Goal: Complete application form: Complete application form

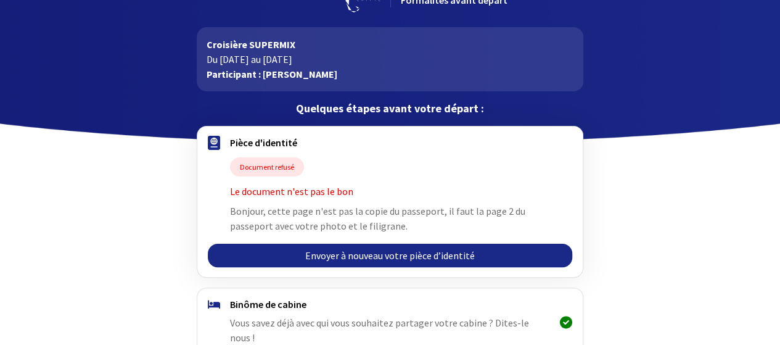
scroll to position [62, 0]
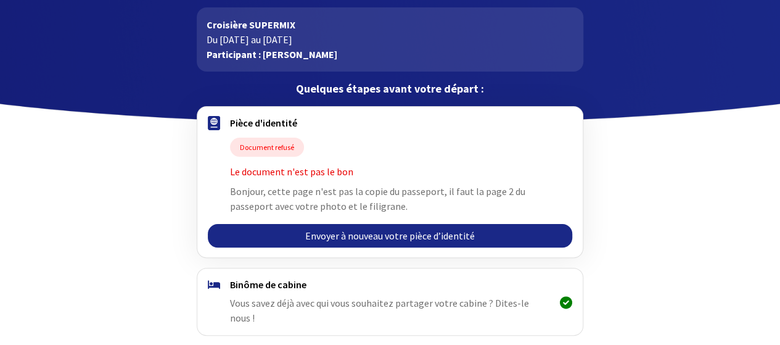
click at [327, 234] on link "Envoyer à nouveau votre pièce d’identité" at bounding box center [390, 235] width 365 height 23
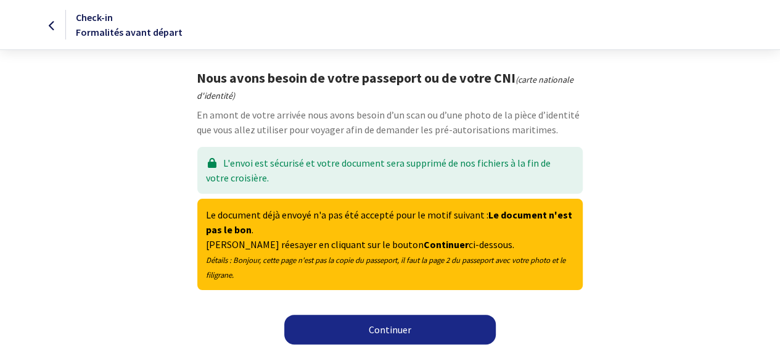
scroll to position [6, 0]
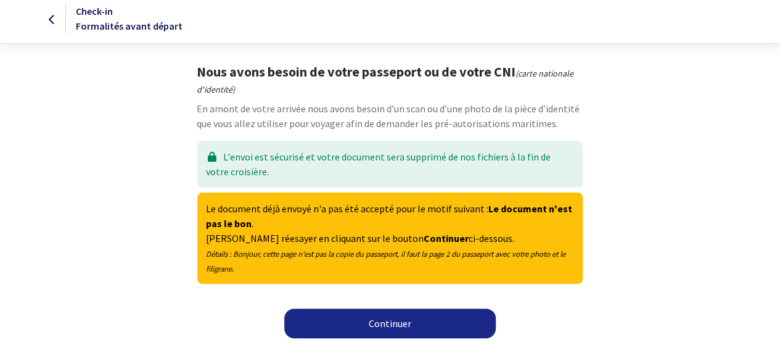
click at [391, 326] on link "Continuer" at bounding box center [390, 323] width 212 height 30
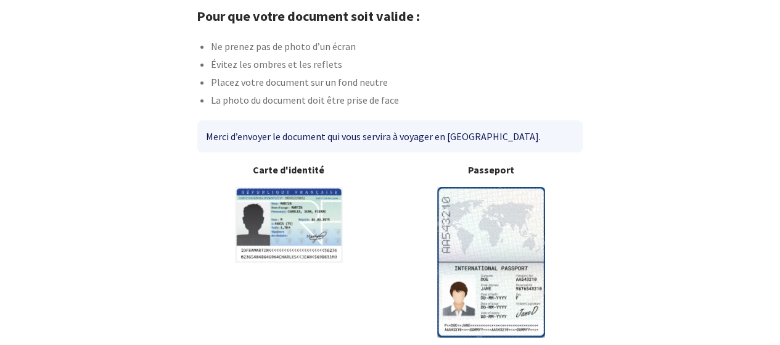
scroll to position [115, 0]
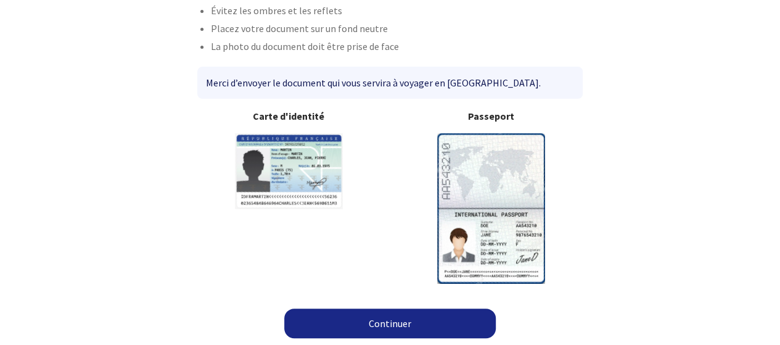
click at [390, 316] on link "Continuer" at bounding box center [390, 323] width 212 height 30
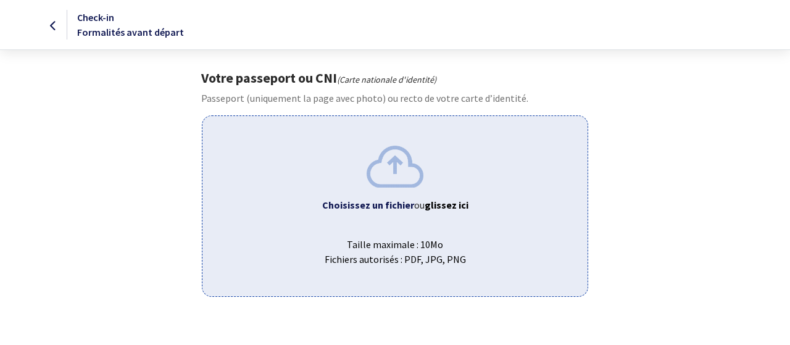
click at [381, 204] on b "Choisissez un fichier" at bounding box center [368, 205] width 92 height 12
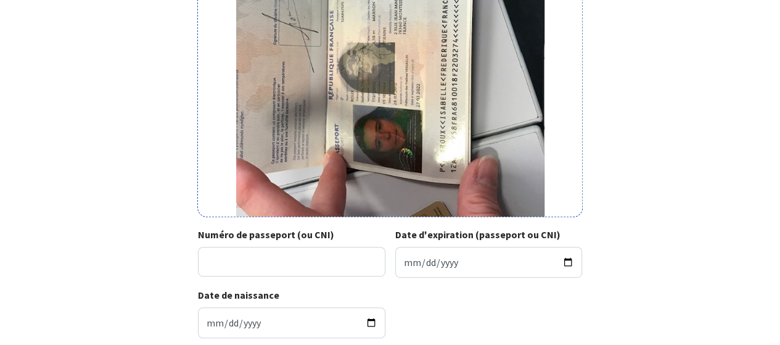
scroll to position [235, 0]
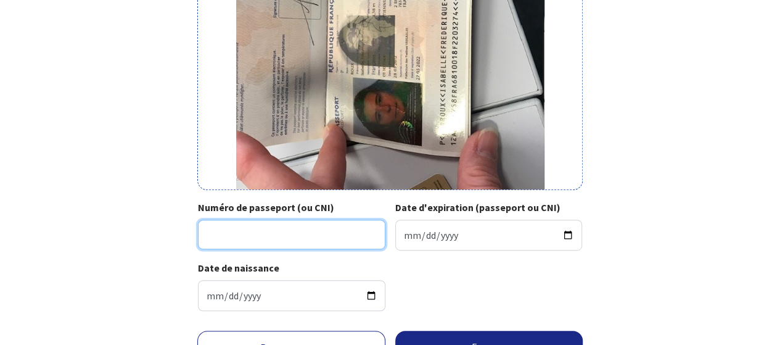
click at [279, 232] on input "Numéro de passeport (ou CNI)" at bounding box center [292, 235] width 188 height 30
type input "22DE20885"
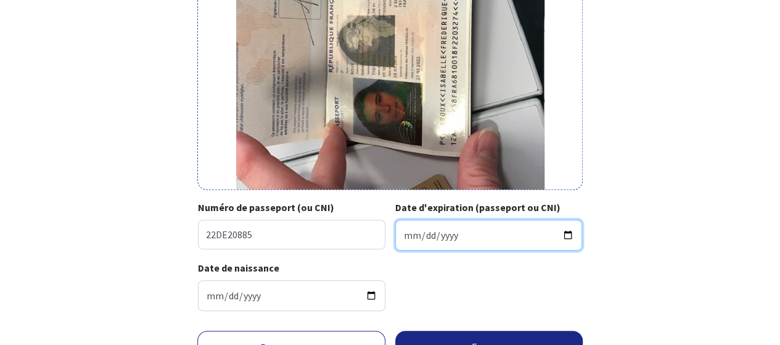
click at [428, 239] on input "Date d'expiration (passeport ou CNI)" at bounding box center [489, 235] width 188 height 31
click at [408, 240] on input "Date d'expiration (passeport ou CNI)" at bounding box center [489, 235] width 188 height 31
click at [434, 234] on input "1932-05-19" at bounding box center [489, 235] width 188 height 31
click at [440, 235] on input "1932-05-19" at bounding box center [489, 235] width 188 height 31
type input "0032-05-19"
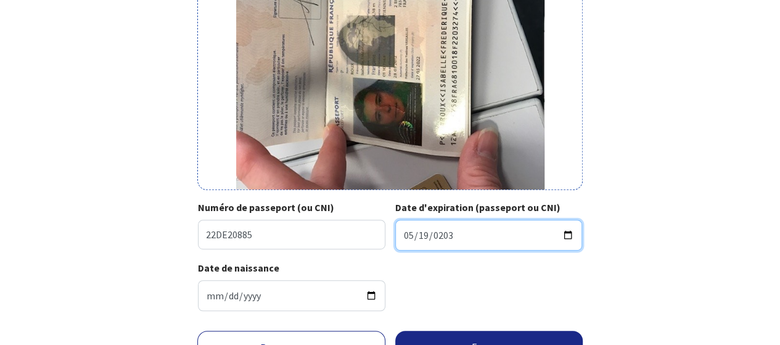
type input "2032-05-19"
click at [459, 281] on div "Date de naissance 1968-10-01" at bounding box center [390, 290] width 384 height 60
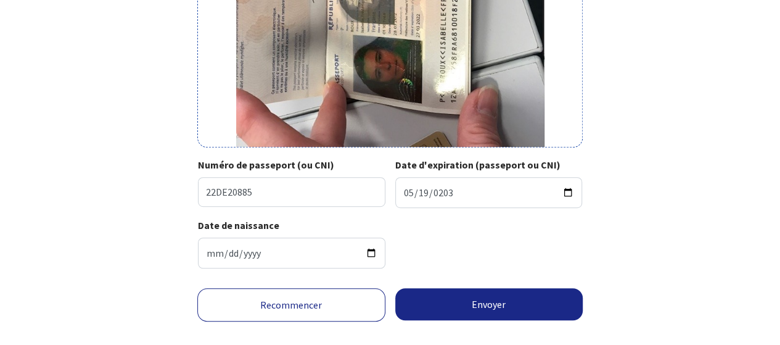
scroll to position [297, 0]
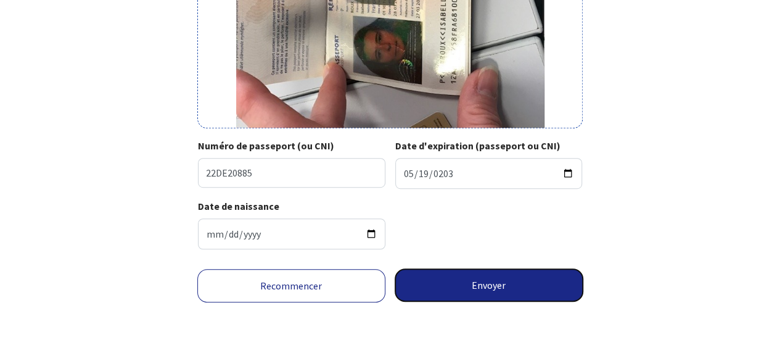
click at [473, 287] on button "Envoyer" at bounding box center [489, 285] width 188 height 32
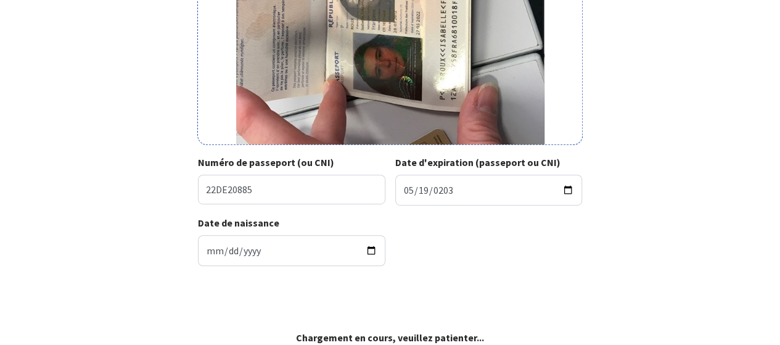
scroll to position [279, 0]
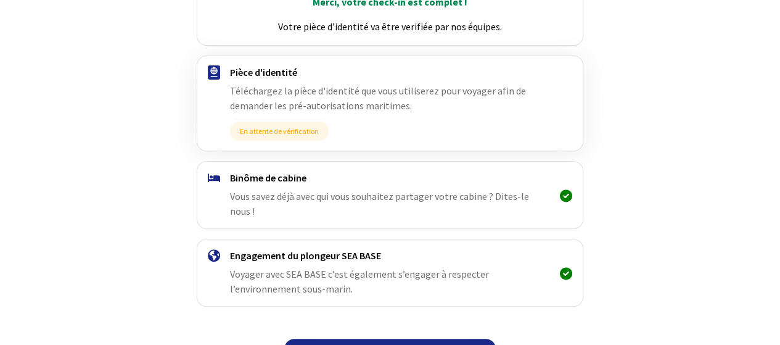
scroll to position [213, 0]
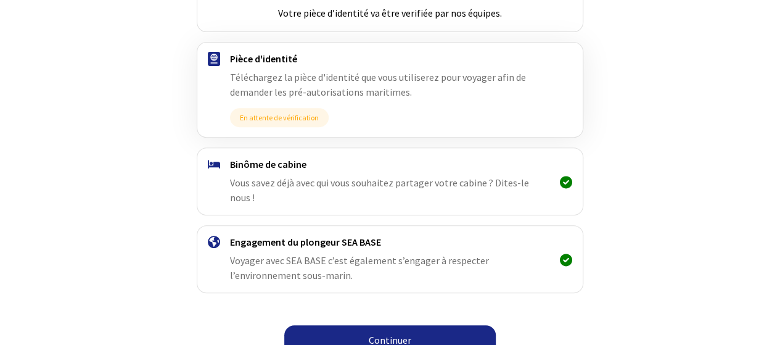
click at [413, 325] on link "Continuer" at bounding box center [390, 340] width 212 height 30
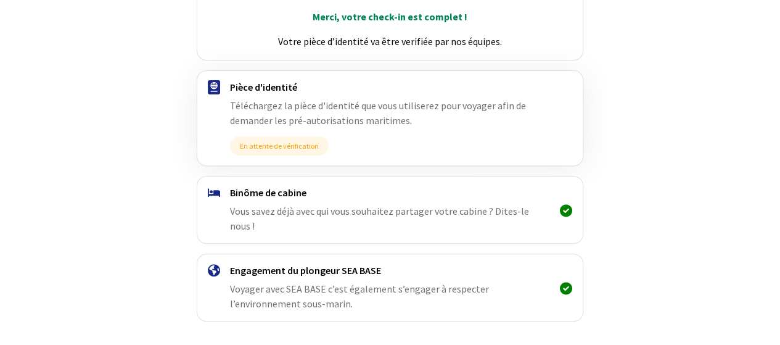
scroll to position [213, 0]
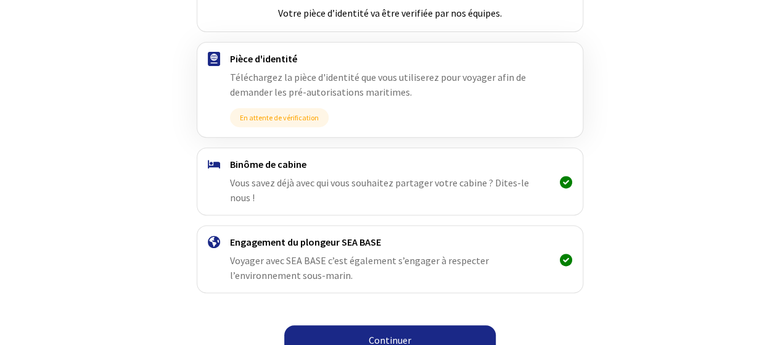
click at [416, 325] on link "Continuer" at bounding box center [390, 340] width 212 height 30
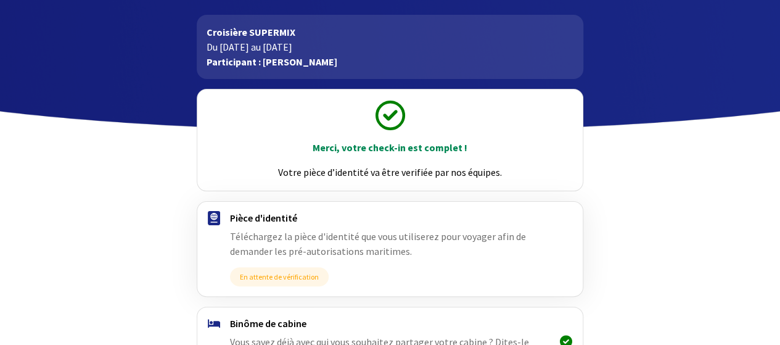
scroll to position [213, 0]
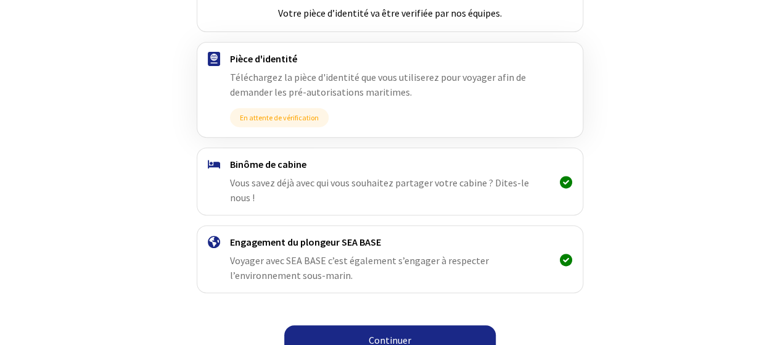
click at [428, 330] on link "Continuer" at bounding box center [390, 340] width 212 height 30
